Goal: Task Accomplishment & Management: Use online tool/utility

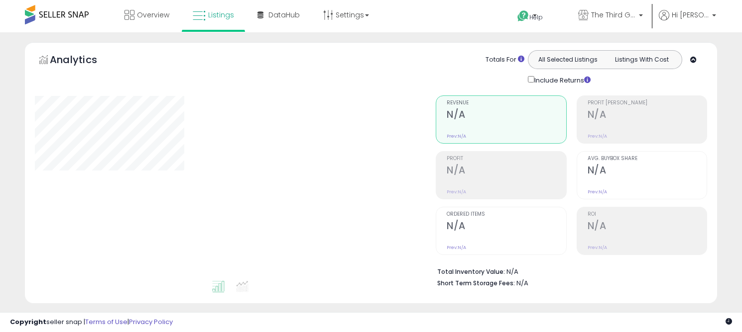
type input "**********"
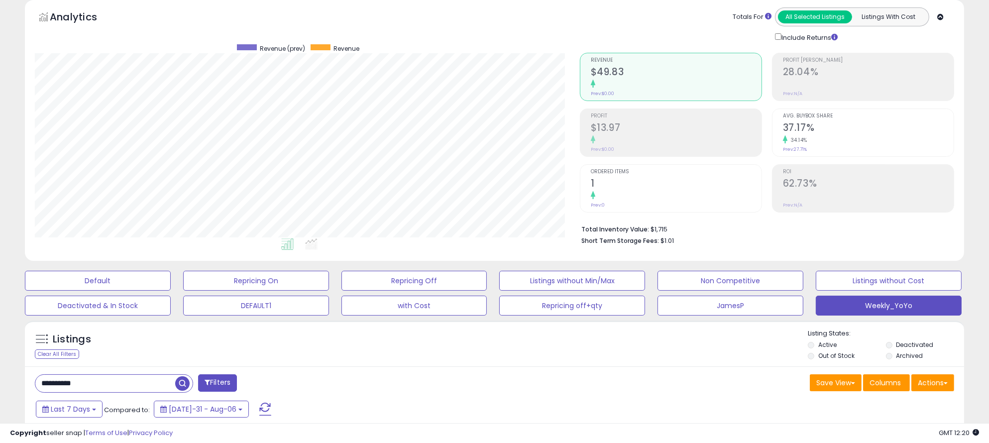
scroll to position [110, 0]
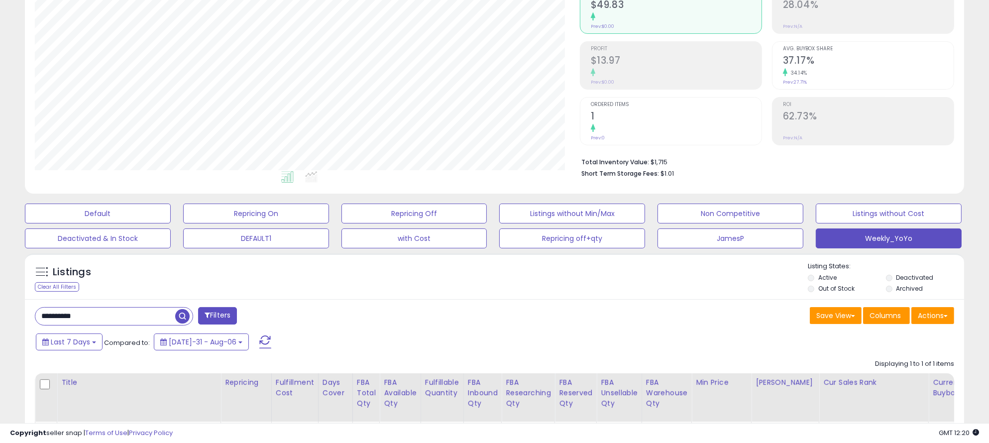
click at [124, 312] on input "**********" at bounding box center [105, 316] width 140 height 17
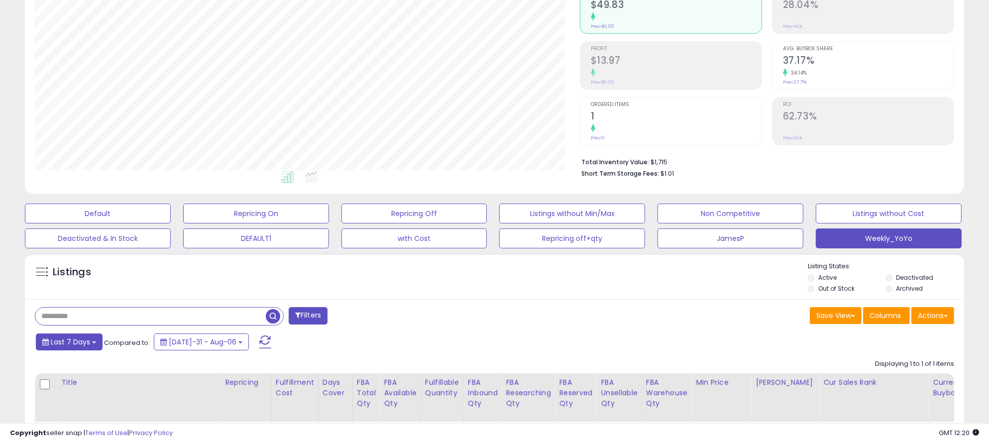
click at [64, 332] on span "Last 7 Days" at bounding box center [70, 342] width 39 height 10
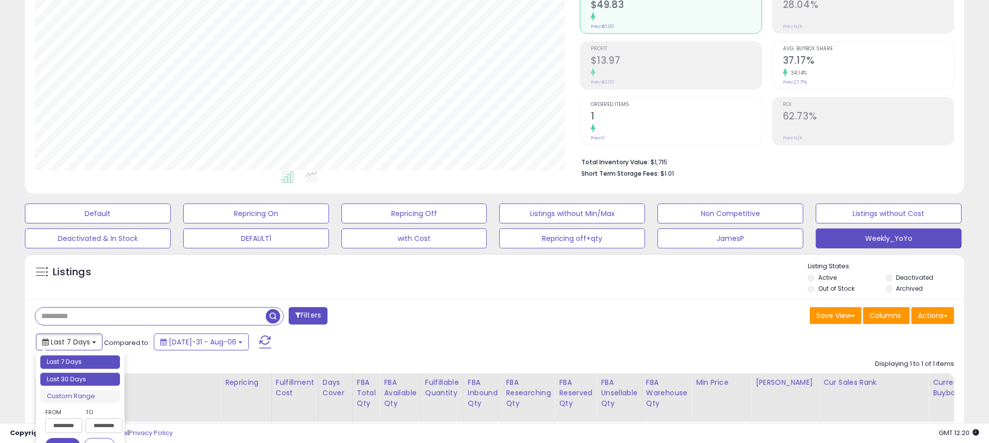
type input "**********"
click at [56, 332] on li "Last 30 Days" at bounding box center [80, 379] width 80 height 13
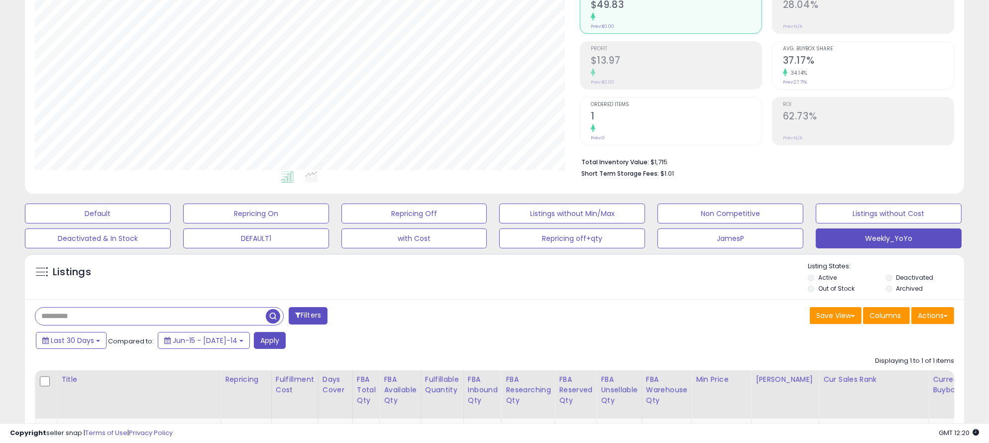
click at [336, 332] on div "Last 30 Days Compared to: Jun-15 - [DATE]-14 Apply" at bounding box center [377, 341] width 689 height 19
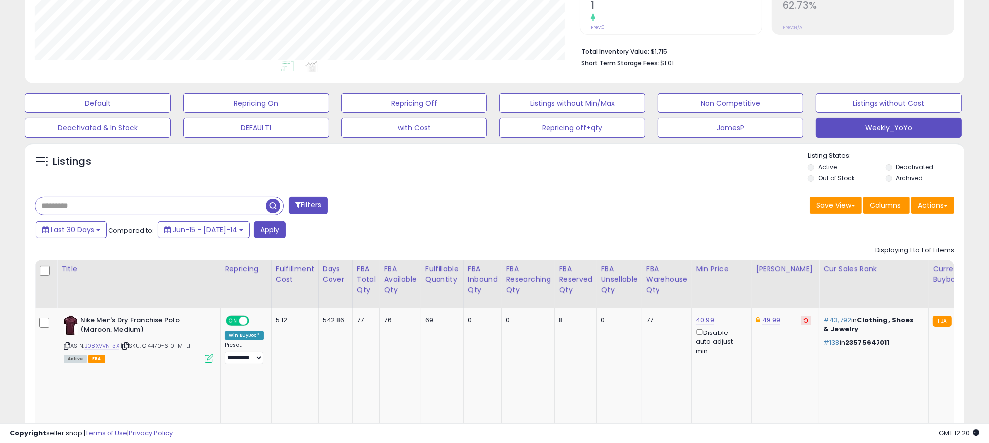
scroll to position [221, 0]
click at [254, 234] on button "Apply" at bounding box center [270, 229] width 32 height 17
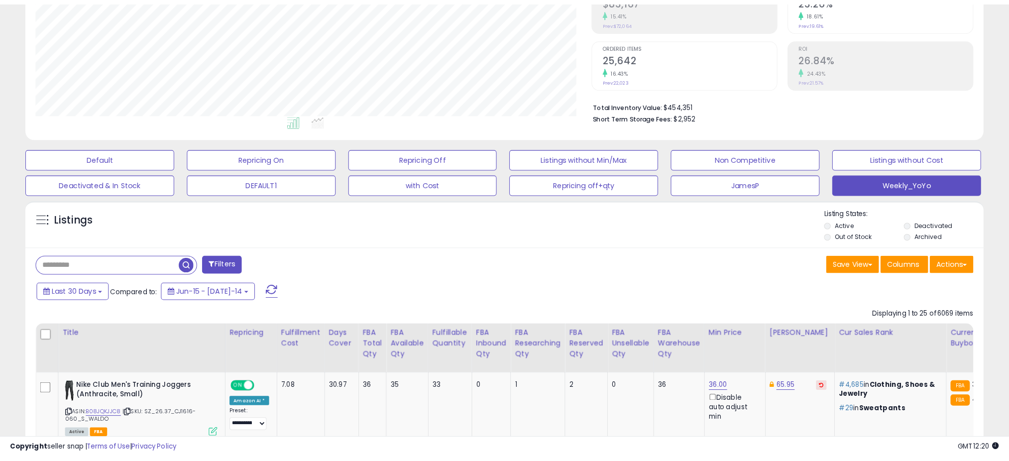
scroll to position [176, 0]
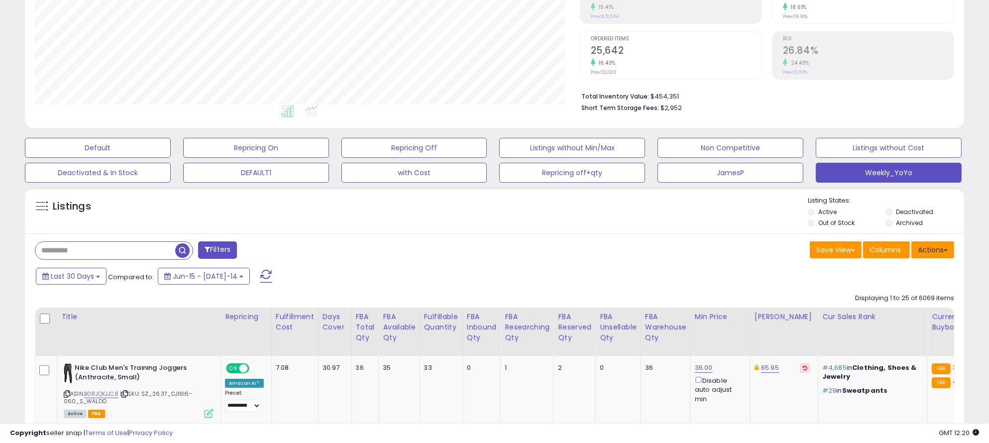
click at [741, 252] on button "Actions" at bounding box center [932, 249] width 43 height 17
click at [741, 315] on link "Export All Columns" at bounding box center [892, 313] width 109 height 15
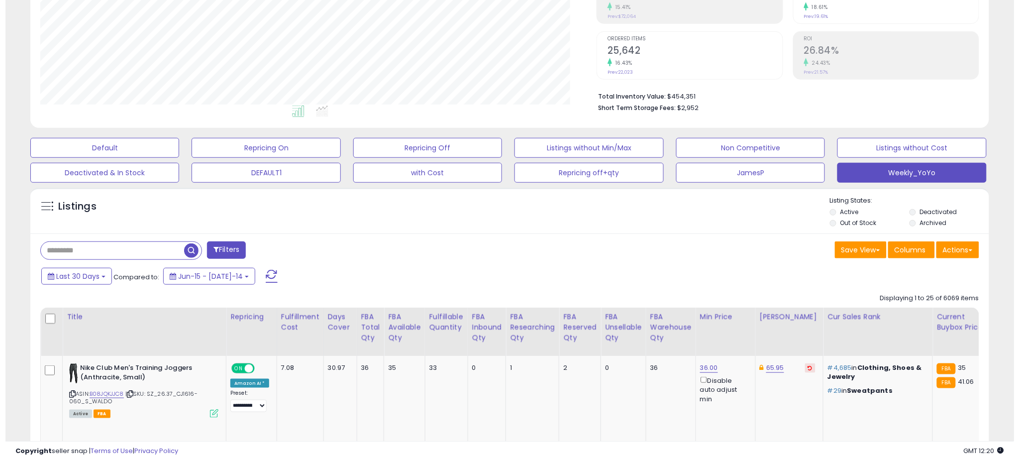
scroll to position [204, 556]
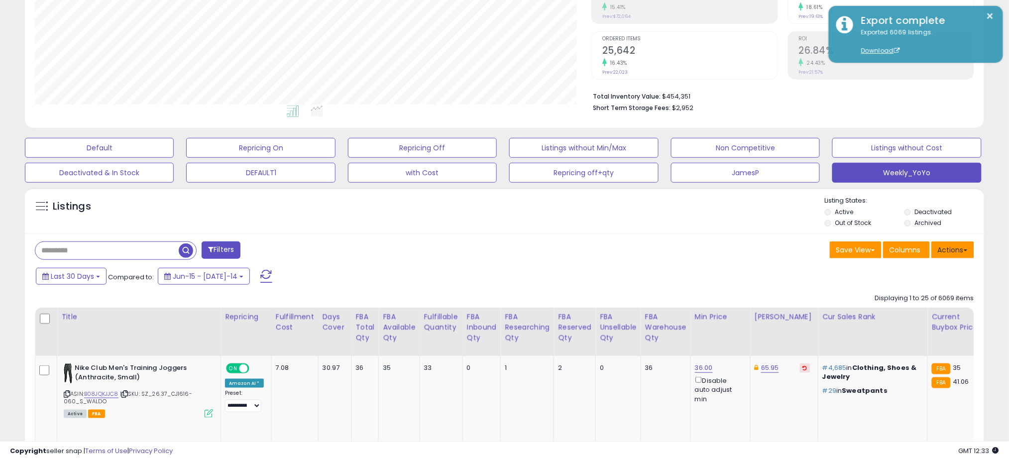
click at [741, 254] on button "Actions" at bounding box center [952, 249] width 43 height 17
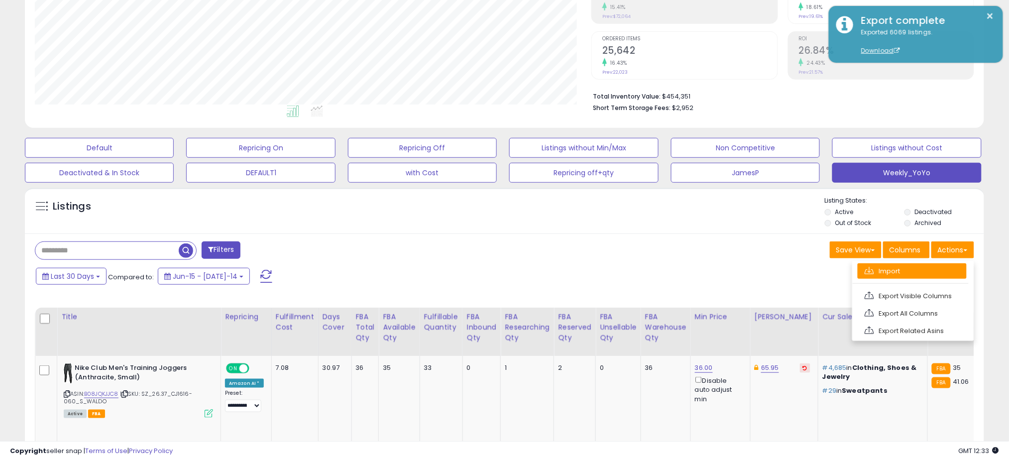
click at [741, 272] on link "Import" at bounding box center [912, 270] width 109 height 15
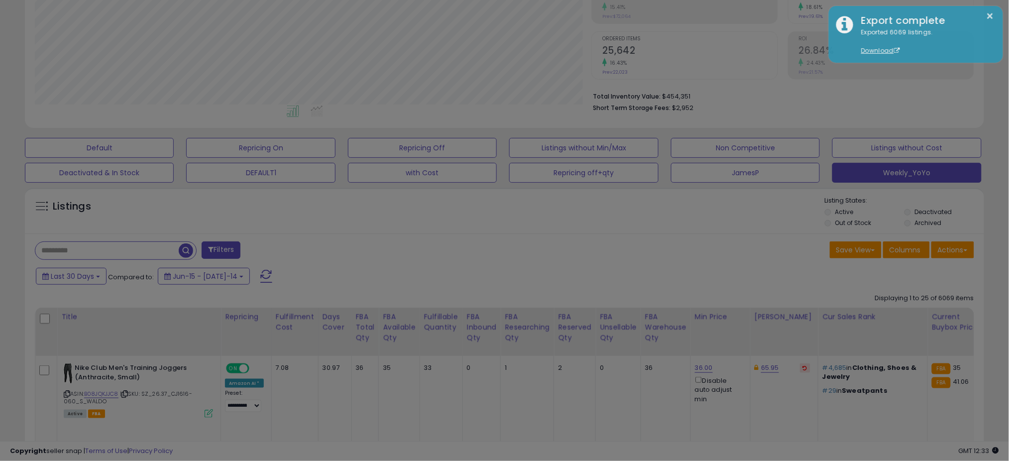
scroll to position [204, 562]
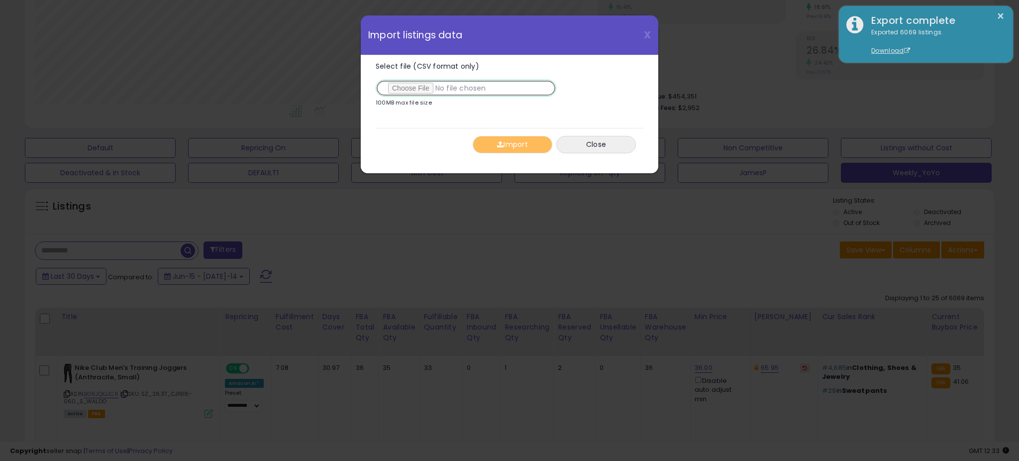
click at [403, 85] on input "Select file (CSV format only)" at bounding box center [466, 88] width 181 height 17
type input "**********"
click at [531, 138] on button "Import" at bounding box center [513, 144] width 80 height 17
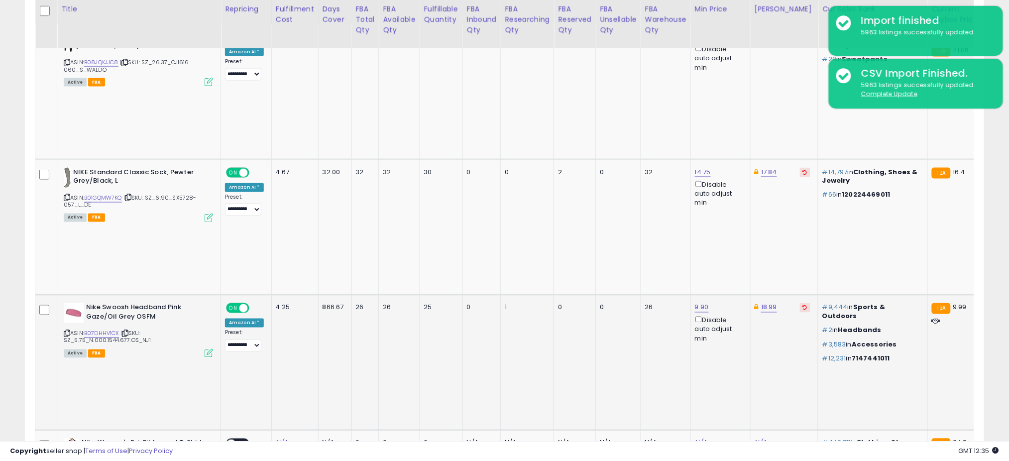
scroll to position [396, 0]
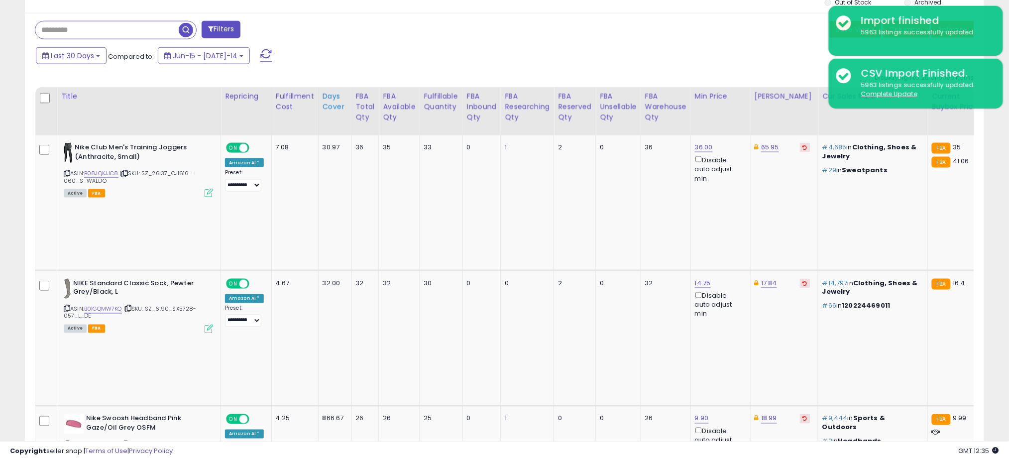
click at [331, 103] on div "Days Cover" at bounding box center [335, 101] width 25 height 21
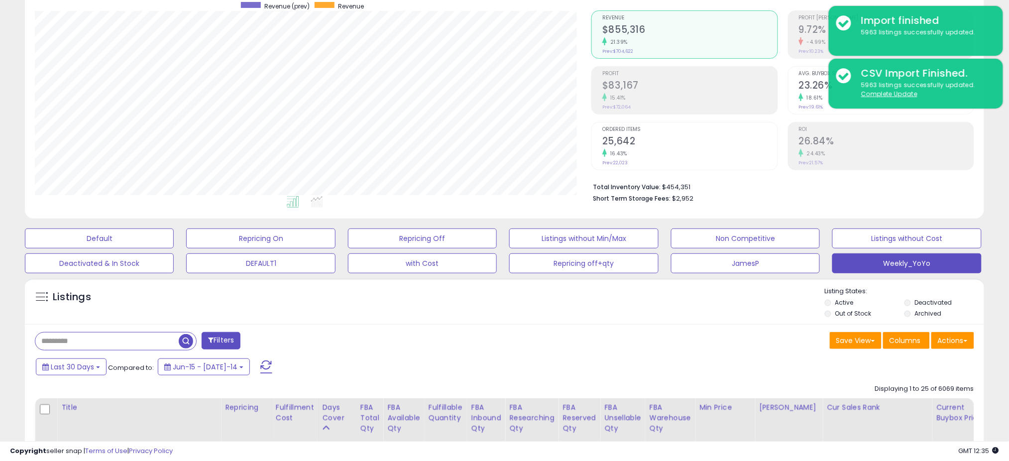
scroll to position [306, 0]
